Goal: Task Accomplishment & Management: Complete application form

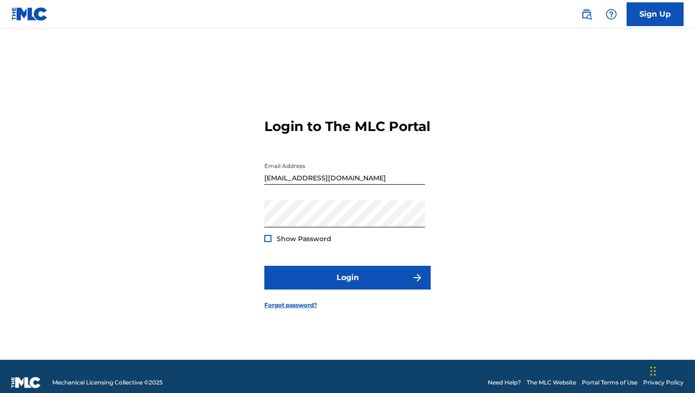
click at [359, 277] on button "Login" at bounding box center [347, 278] width 166 height 24
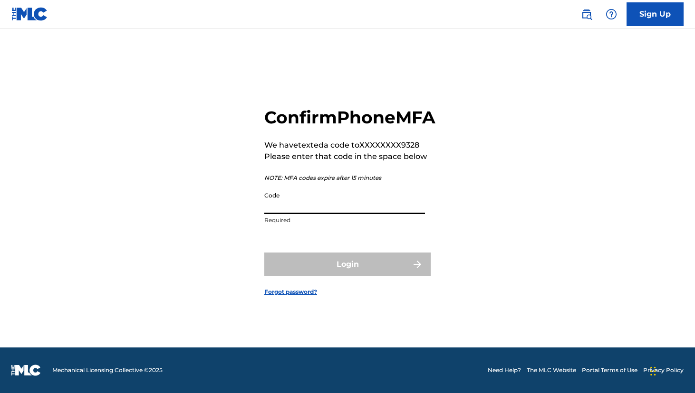
click at [285, 214] on input "Code" at bounding box center [344, 200] width 161 height 27
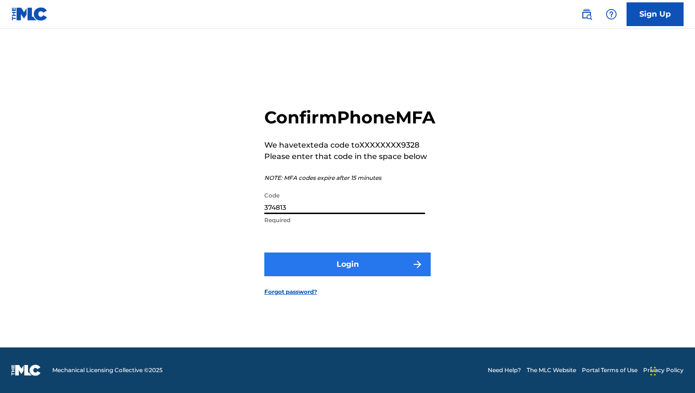
type input "374813"
click at [358, 269] on button "Login" at bounding box center [347, 265] width 166 height 24
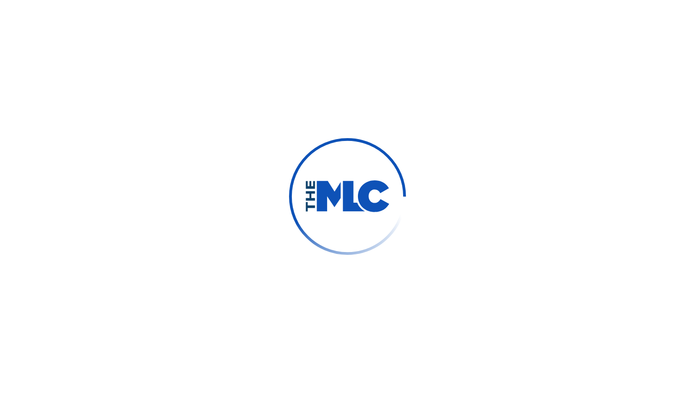
scroll to position [-4, 0]
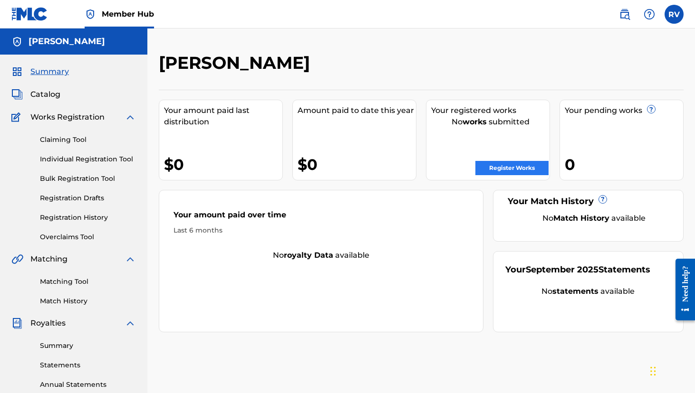
click at [523, 168] on link "Register Works" at bounding box center [511, 168] width 73 height 14
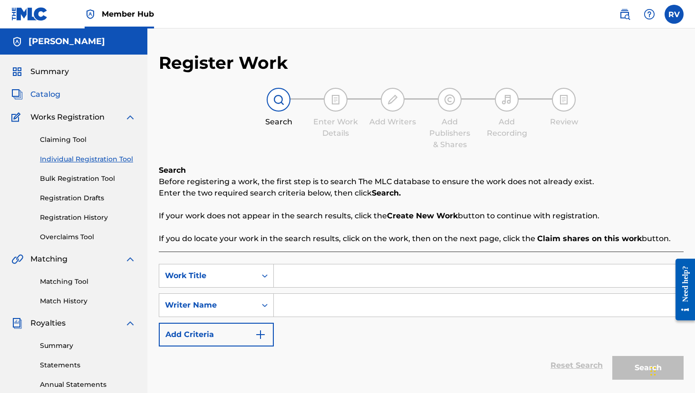
click at [51, 96] on span "Catalog" at bounding box center [45, 94] width 30 height 11
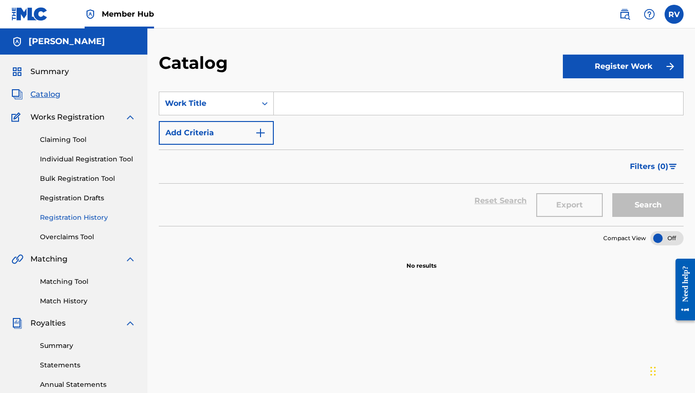
click at [72, 215] on link "Registration History" at bounding box center [88, 218] width 96 height 10
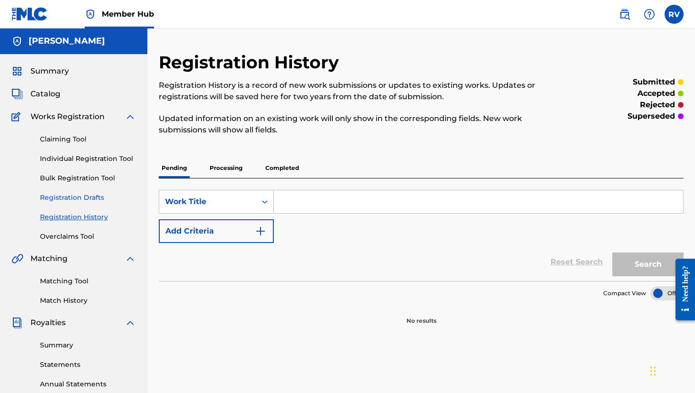
scroll to position [1, 0]
click at [58, 118] on span "Works Registration" at bounding box center [67, 116] width 74 height 11
click at [50, 95] on span "Catalog" at bounding box center [45, 93] width 30 height 11
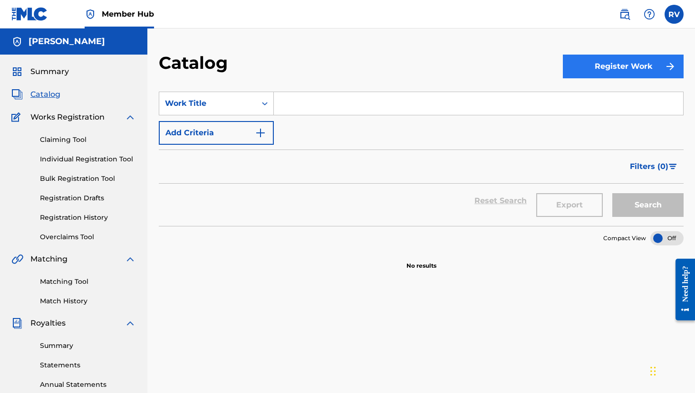
click at [593, 68] on button "Register Work" at bounding box center [623, 67] width 121 height 24
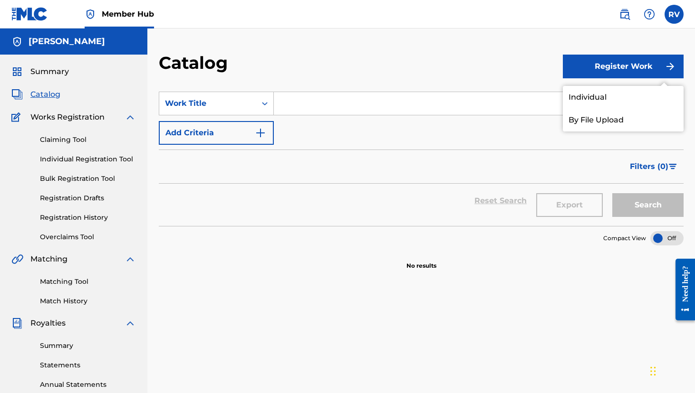
click at [478, 55] on div "Catalog" at bounding box center [361, 66] width 404 height 28
click at [46, 96] on span "Catalog" at bounding box center [45, 94] width 30 height 11
click at [208, 165] on div "Filters ( 0 )" at bounding box center [421, 167] width 525 height 34
click at [83, 220] on link "Registration History" at bounding box center [88, 218] width 96 height 10
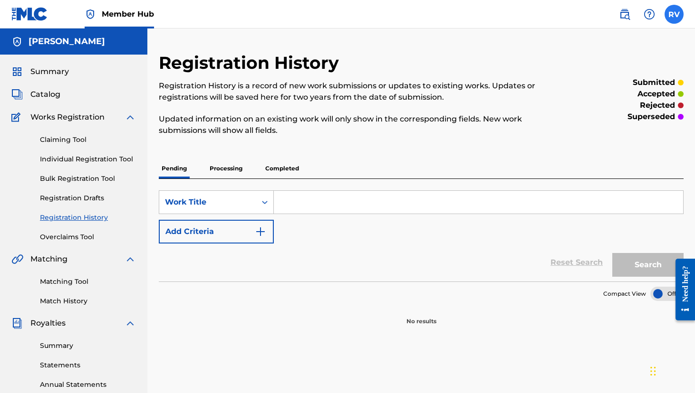
click at [678, 14] on label at bounding box center [673, 14] width 19 height 19
click at [674, 14] on input "RV [PERSON_NAME] [EMAIL_ADDRESS][DOMAIN_NAME] Notification Preferences Profile …" at bounding box center [674, 14] width 0 height 0
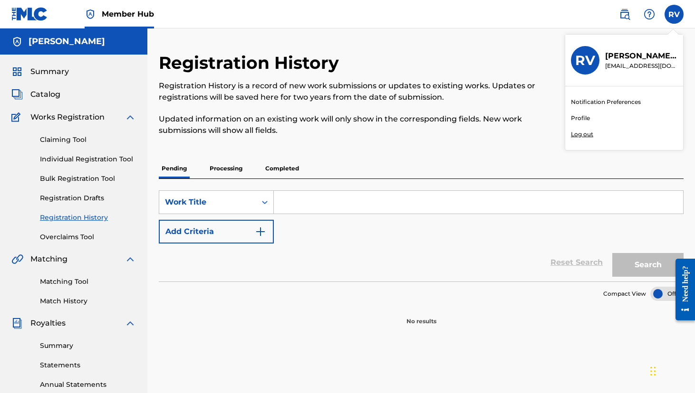
click at [578, 120] on link "Profile" at bounding box center [580, 118] width 19 height 9
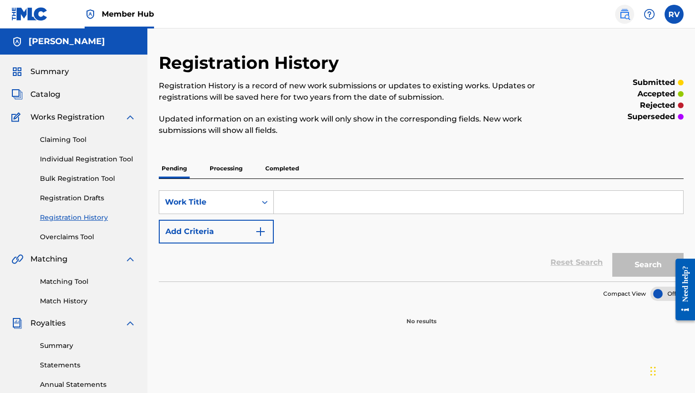
click at [627, 12] on img at bounding box center [624, 14] width 11 height 11
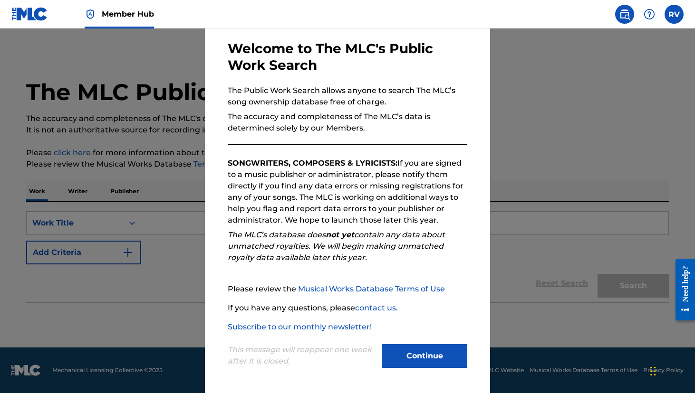
scroll to position [41, 0]
click at [418, 359] on button "Continue" at bounding box center [425, 357] width 86 height 24
